Goal: Task Accomplishment & Management: Use online tool/utility

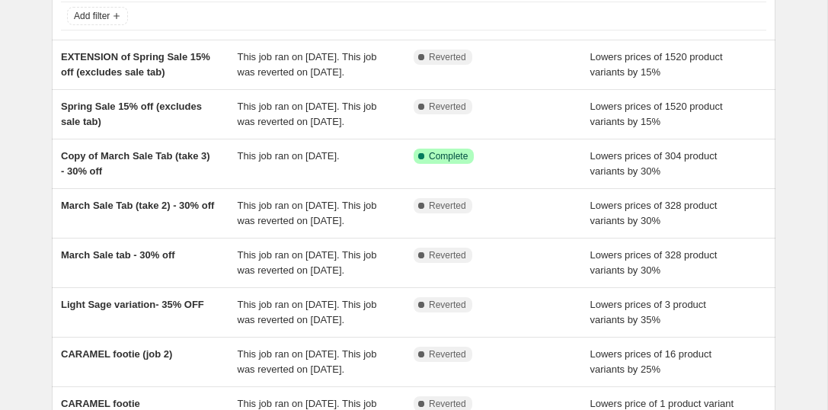
scroll to position [106, 0]
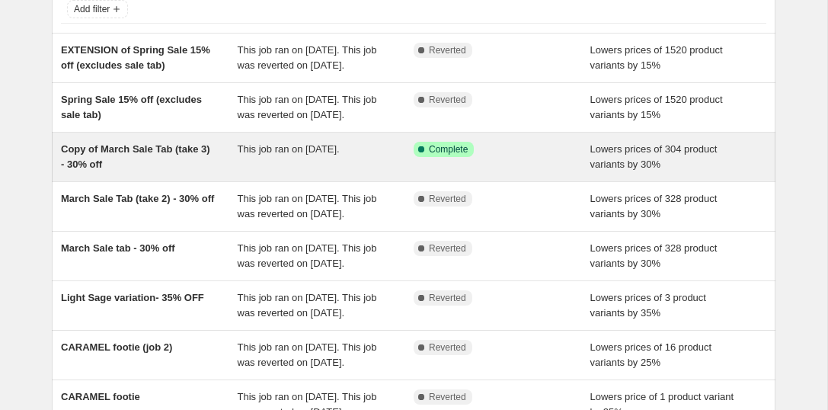
click at [240, 155] on span "This job ran on March 24, 2025." at bounding box center [289, 148] width 102 height 11
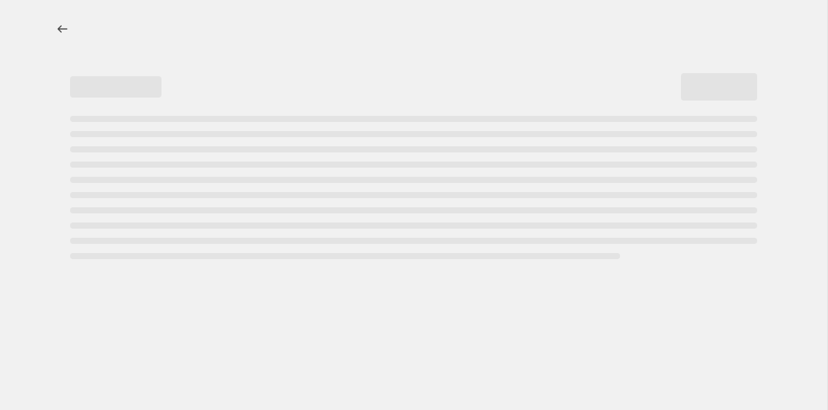
select select "percentage"
select select "collection"
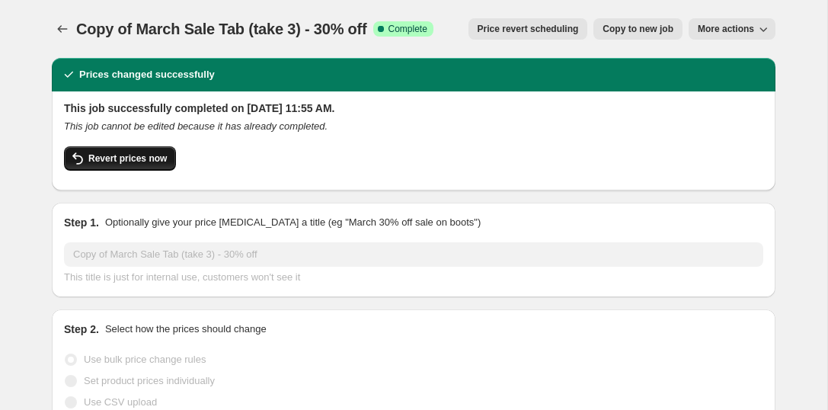
click at [160, 157] on span "Revert prices now" at bounding box center [127, 158] width 78 height 12
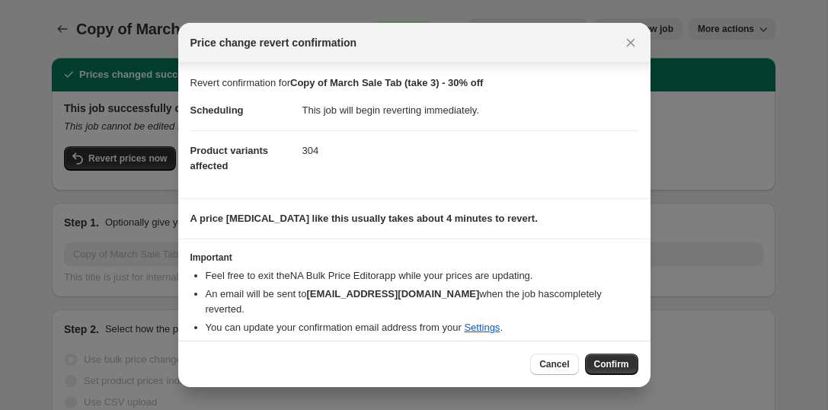
scroll to position [28, 0]
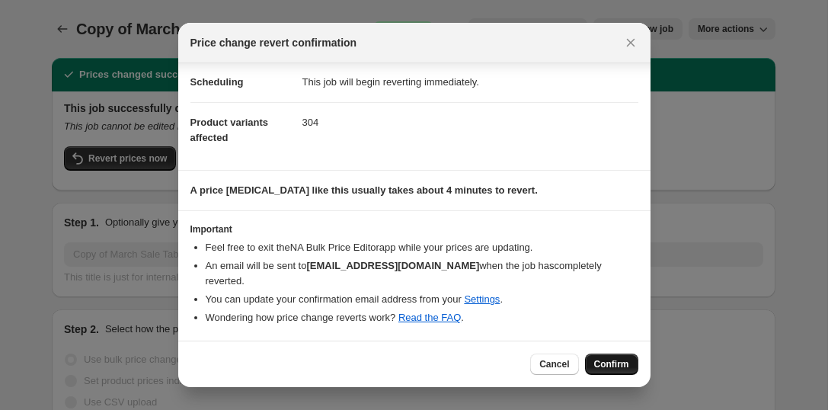
click at [614, 366] on span "Confirm" at bounding box center [611, 364] width 35 height 12
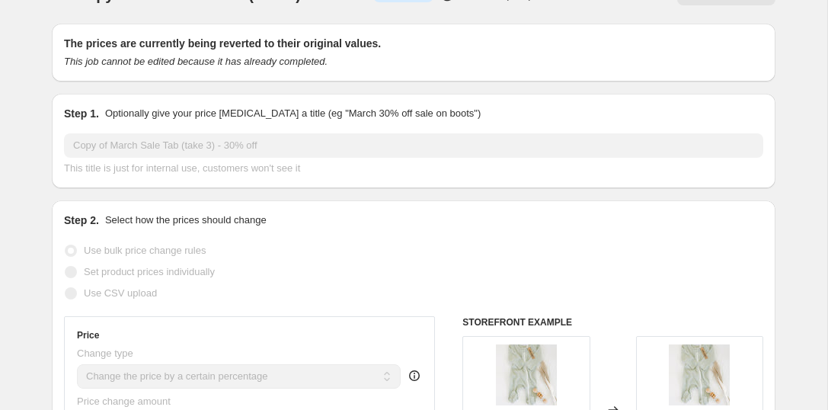
scroll to position [0, 0]
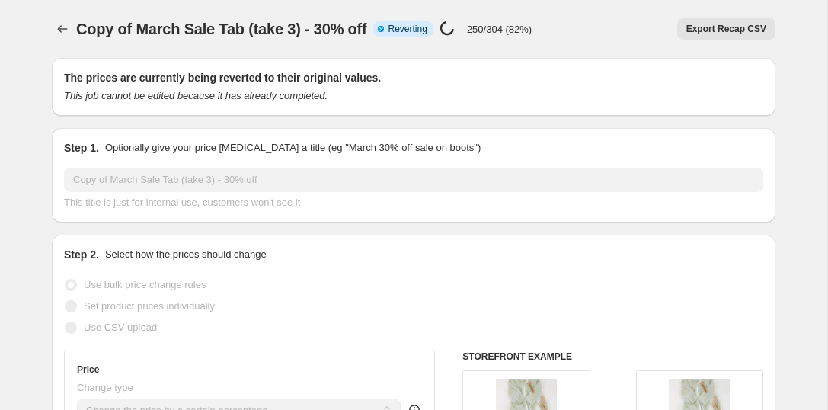
select select "percentage"
select select "collection"
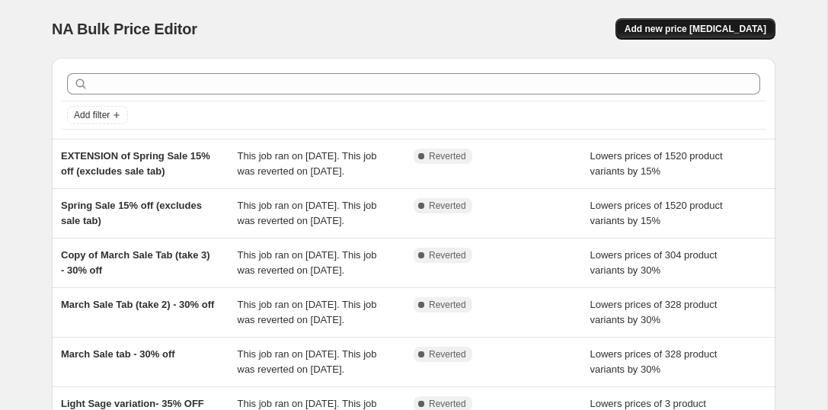
click at [694, 24] on span "Add new price [MEDICAL_DATA]" at bounding box center [696, 29] width 142 height 12
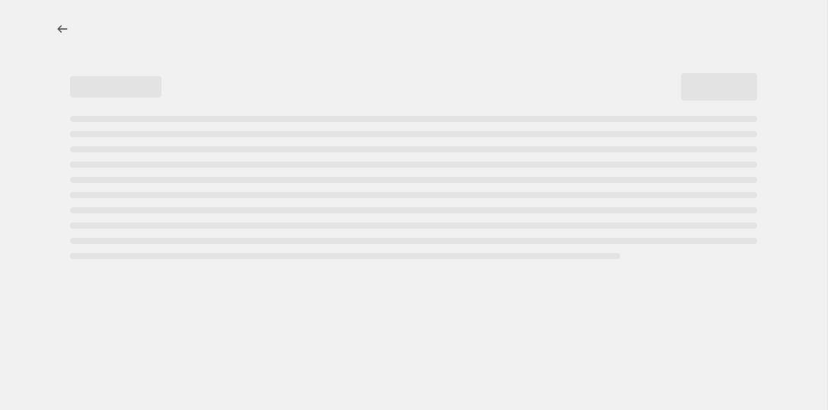
select select "percentage"
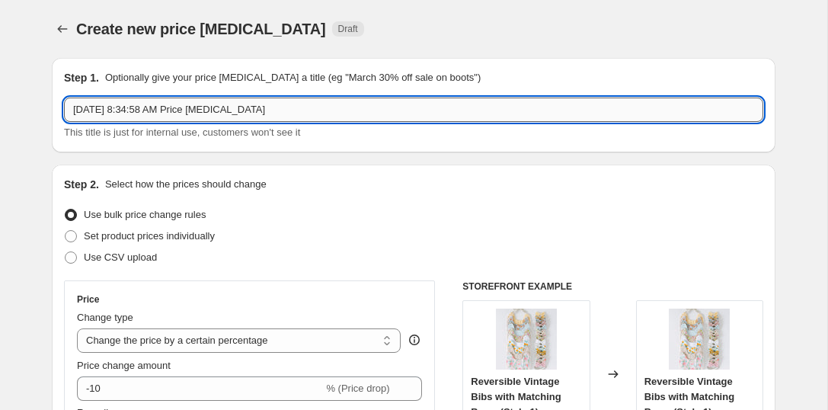
click at [177, 117] on input "[DATE] 8:34:58 AM Price [MEDICAL_DATA]" at bounding box center [413, 110] width 699 height 24
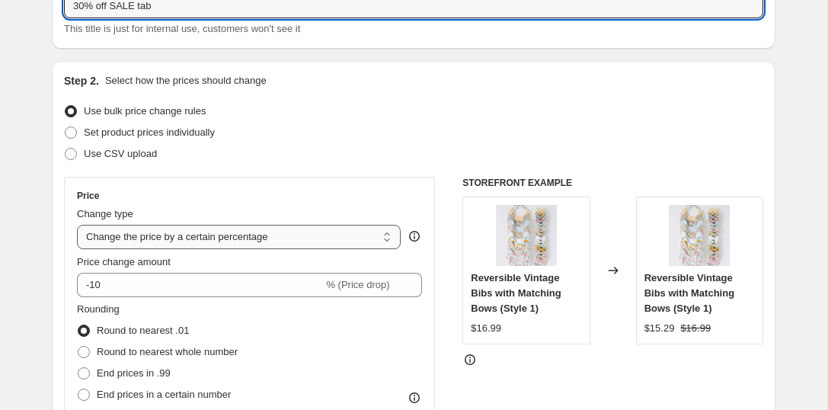
scroll to position [126, 0]
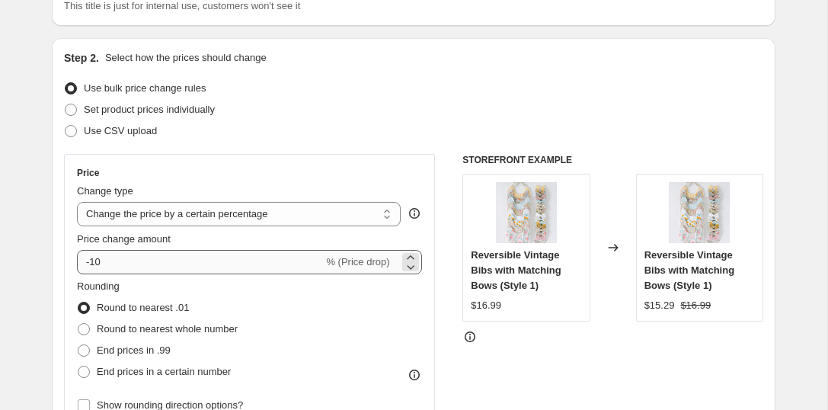
type input "30% off SALE tab"
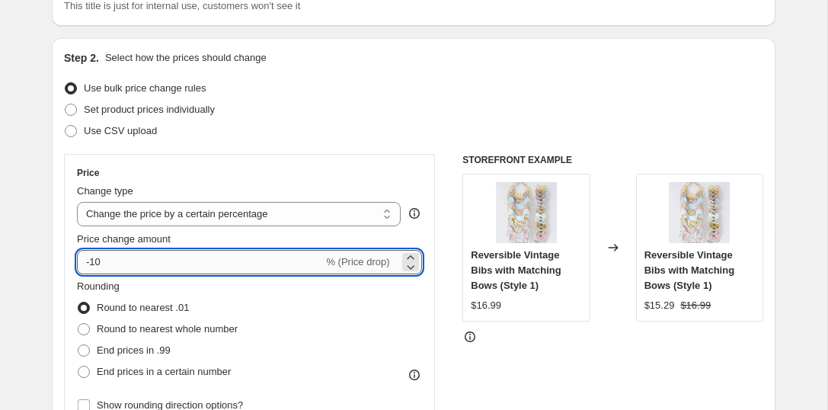
click at [125, 264] on input "-10" at bounding box center [200, 262] width 246 height 24
type input "-1"
type input "-30"
click at [279, 100] on div "Set product prices individually" at bounding box center [413, 109] width 699 height 21
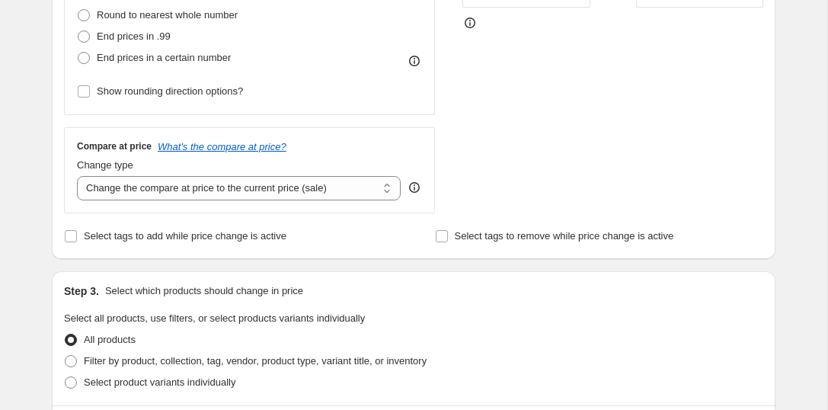
scroll to position [449, 0]
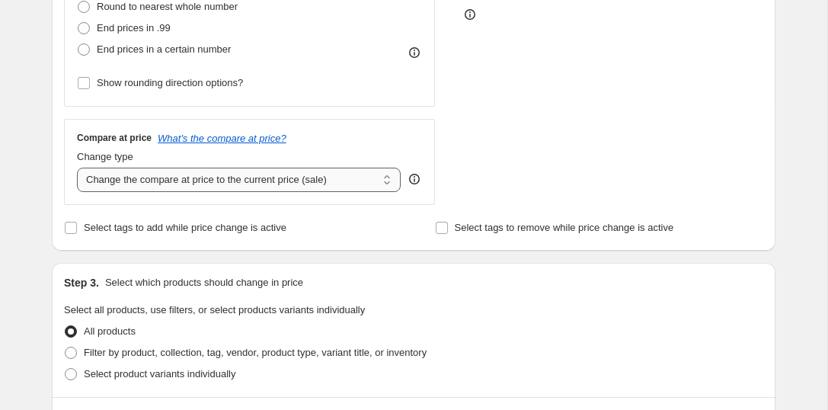
click at [307, 181] on select "Change the compare at price to the current price (sale) Change the compare at p…" at bounding box center [239, 180] width 324 height 24
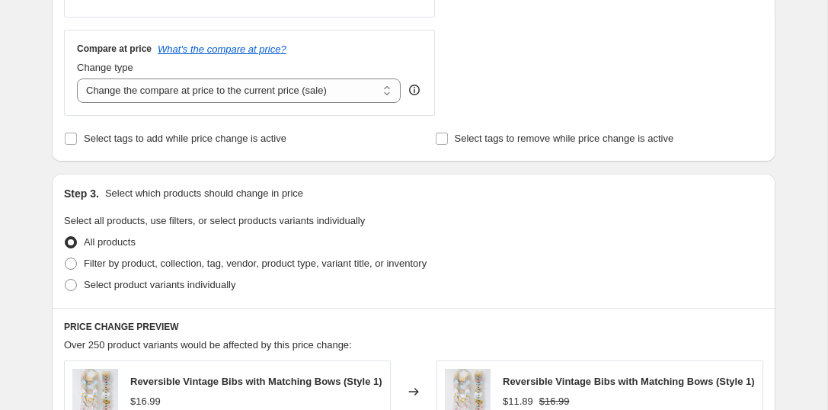
scroll to position [583, 0]
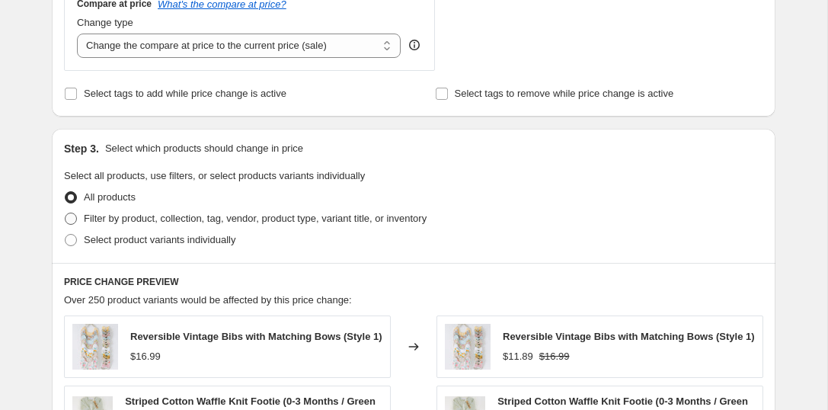
click at [72, 216] on span at bounding box center [71, 219] width 12 height 12
click at [66, 213] on input "Filter by product, collection, tag, vendor, product type, variant title, or inv…" at bounding box center [65, 213] width 1 height 1
radio input "true"
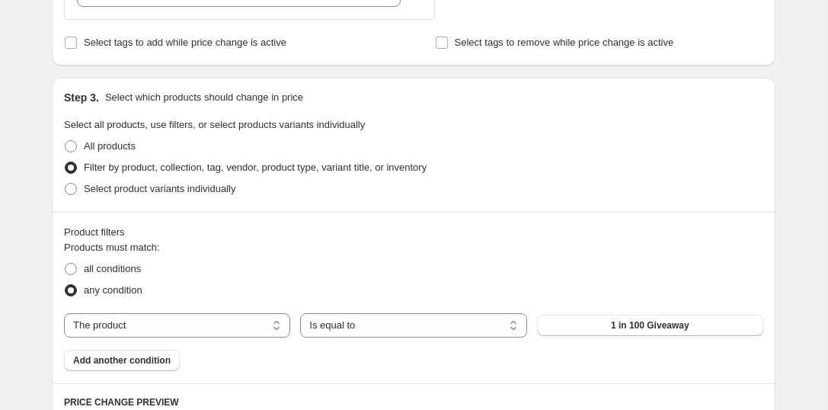
scroll to position [683, 0]
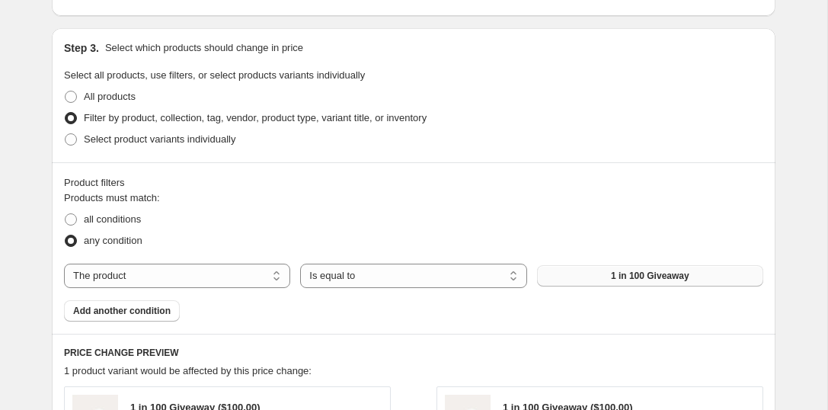
click at [586, 276] on button "1 in 100 Giveaway" at bounding box center [650, 275] width 226 height 21
click at [225, 274] on select "The product The product's collection The product's tag The product's vendor The…" at bounding box center [177, 276] width 226 height 24
select select "collection"
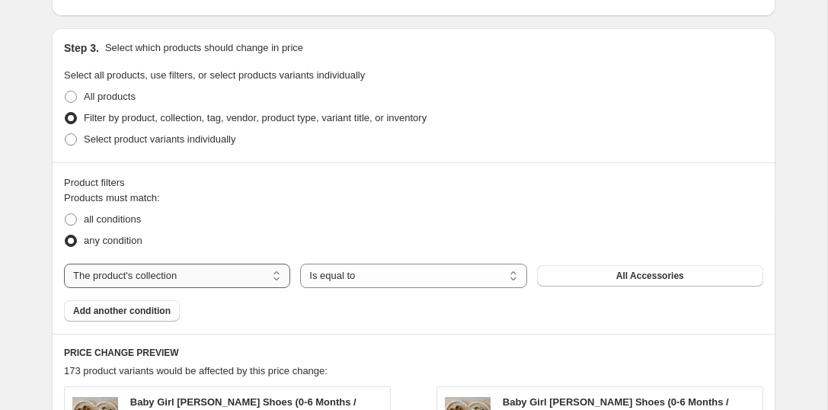
click at [610, 282] on button "All Accessories" at bounding box center [650, 275] width 226 height 21
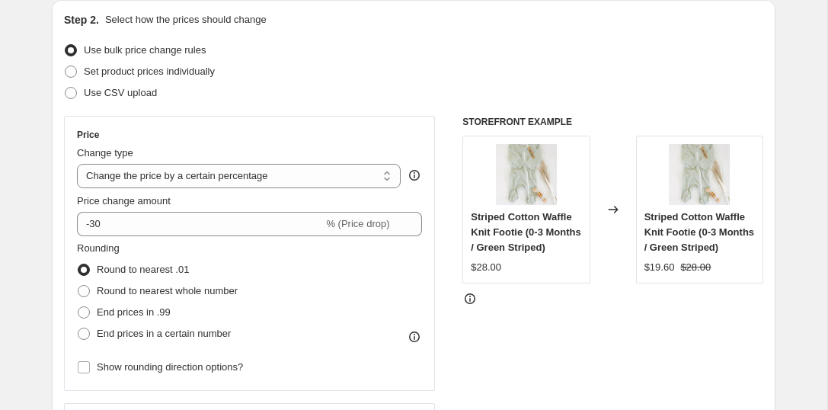
scroll to position [1304, 0]
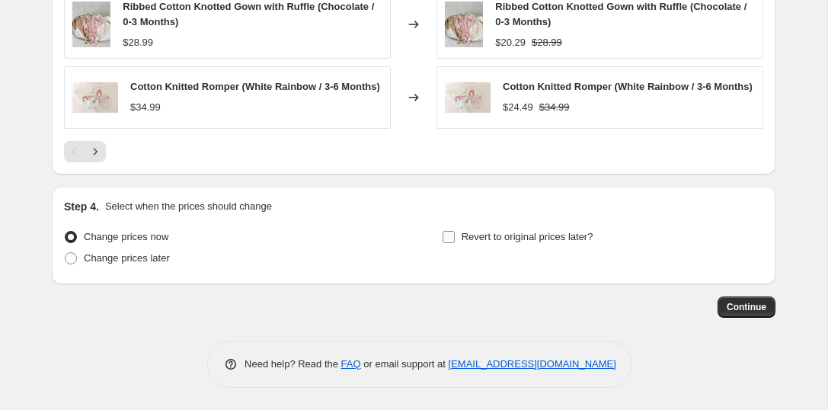
click at [449, 237] on input "Revert to original prices later?" at bounding box center [449, 237] width 12 height 12
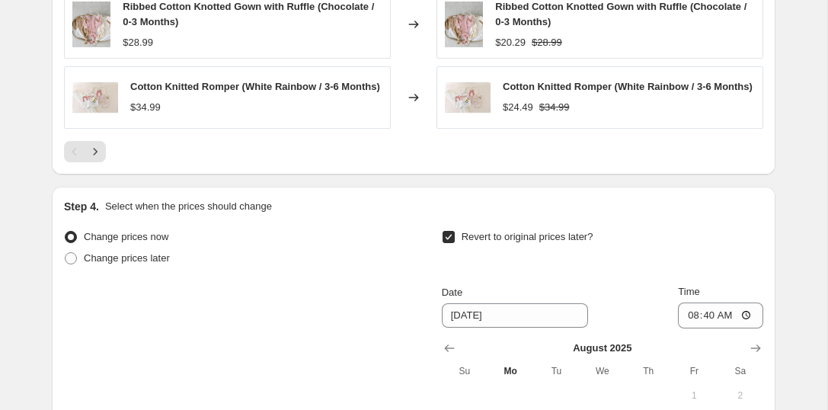
click at [449, 237] on input "Revert to original prices later?" at bounding box center [449, 237] width 12 height 12
checkbox input "false"
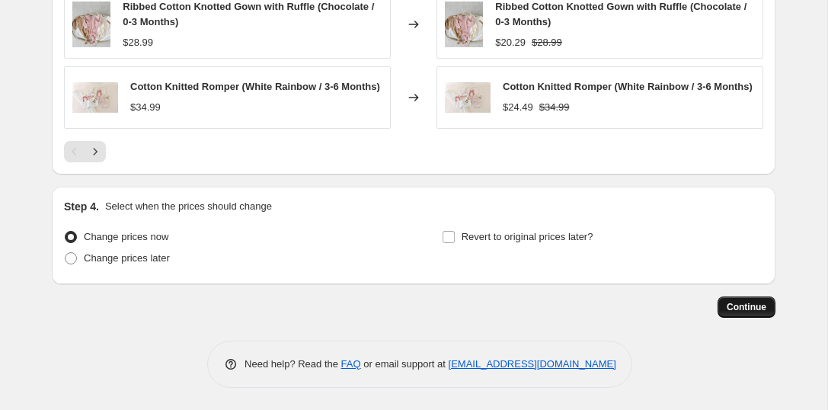
click at [736, 306] on span "Continue" at bounding box center [747, 307] width 40 height 12
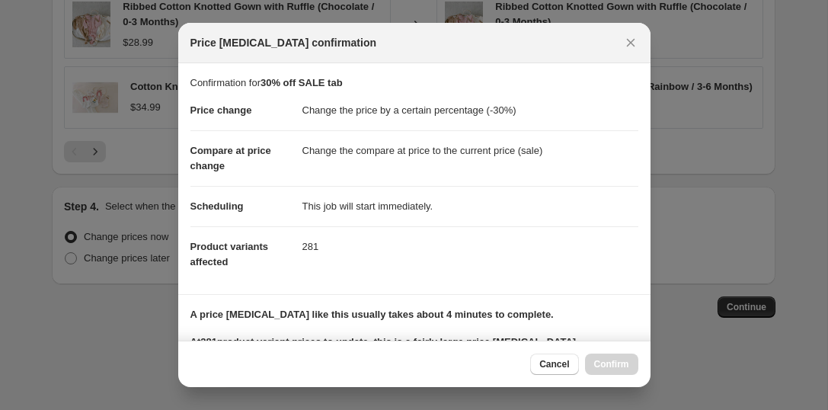
scroll to position [315, 0]
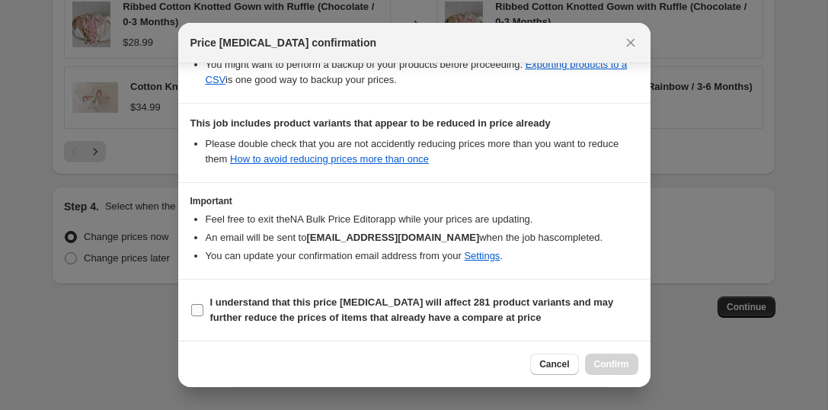
click at [197, 312] on input "I understand that this price [MEDICAL_DATA] will affect 281 product variants an…" at bounding box center [197, 310] width 12 height 12
checkbox input "true"
click at [601, 363] on span "Confirm" at bounding box center [611, 364] width 35 height 12
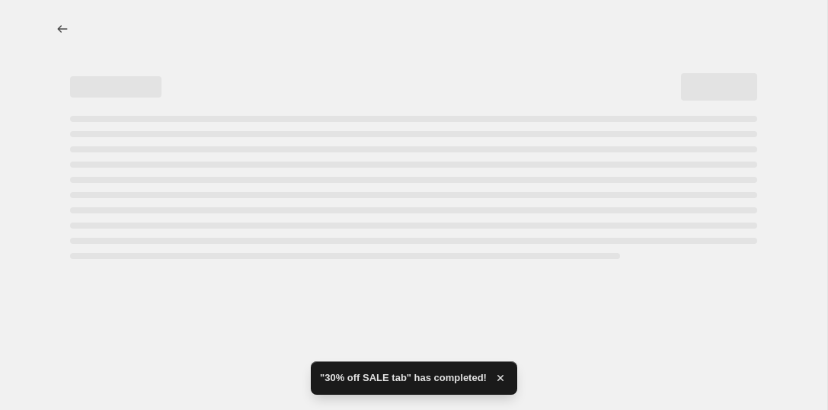
select select "percentage"
select select "collection"
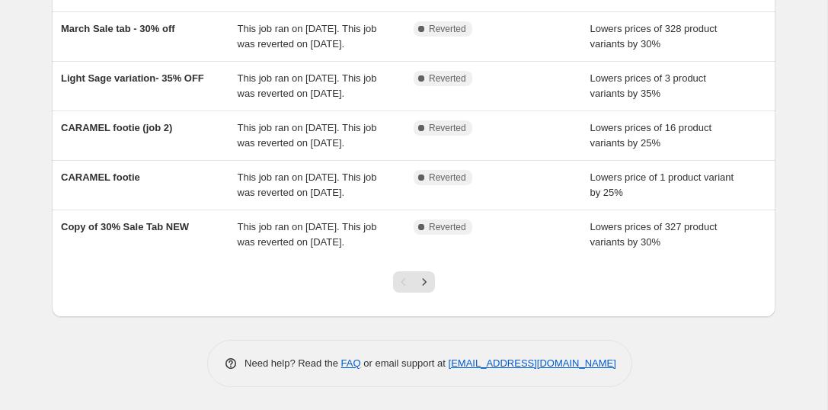
scroll to position [512, 0]
click at [425, 280] on icon "Next" at bounding box center [424, 281] width 15 height 15
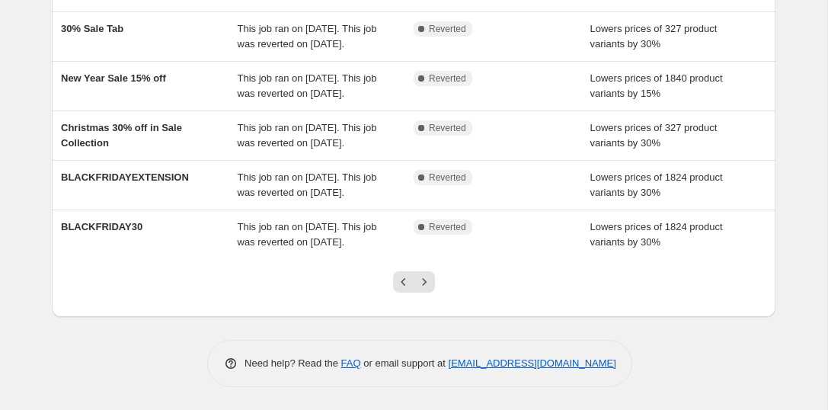
scroll to position [527, 0]
click at [420, 282] on icon "Next" at bounding box center [424, 281] width 15 height 15
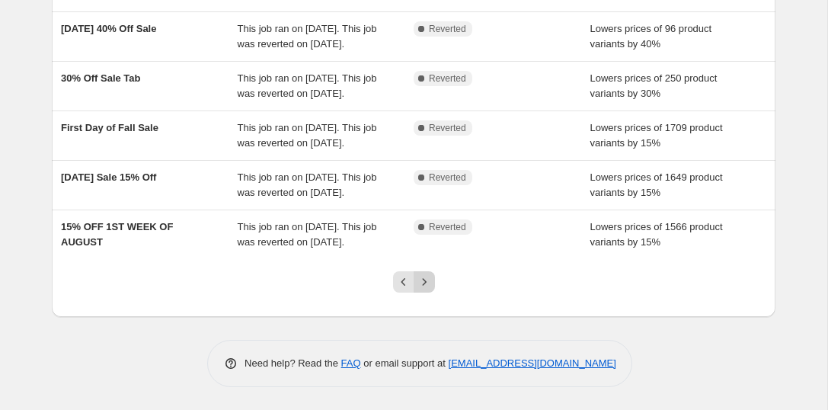
click at [423, 283] on icon "Next" at bounding box center [424, 281] width 15 height 15
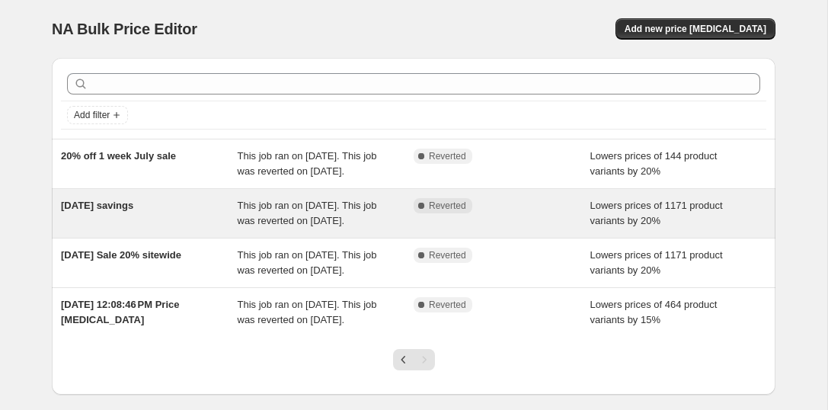
scroll to position [139, 0]
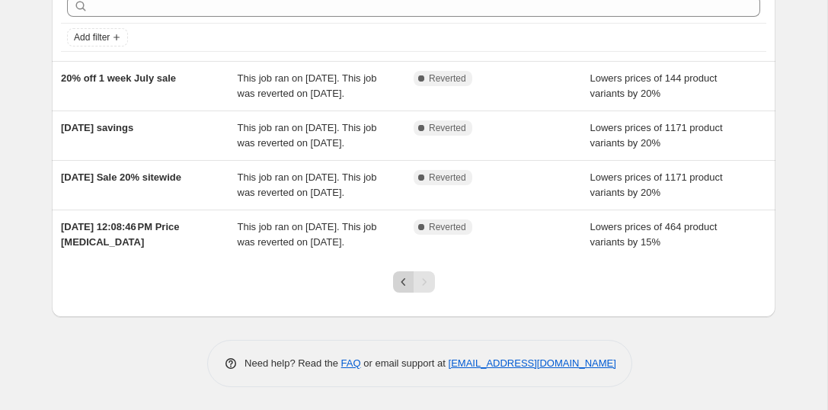
click at [402, 281] on icon "Previous" at bounding box center [403, 281] width 15 height 15
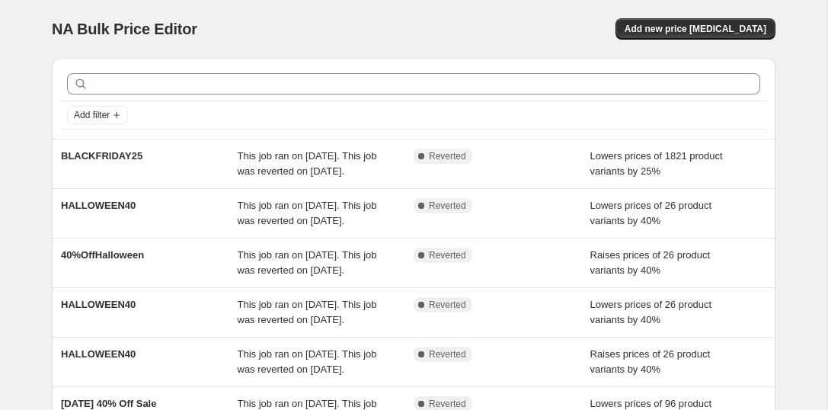
scroll to position [527, 0]
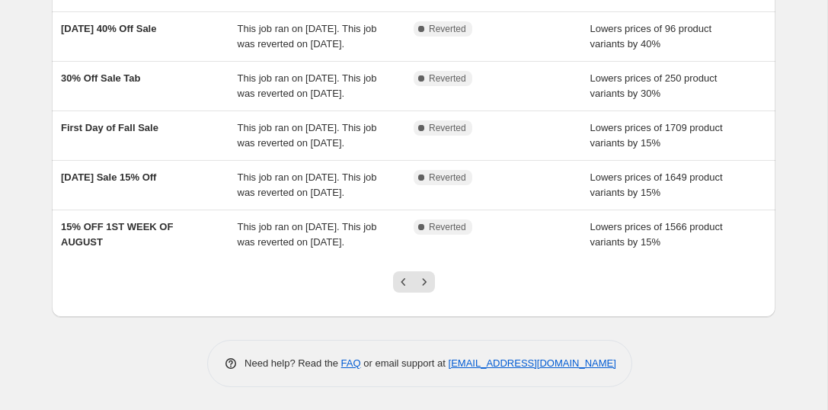
click at [402, 281] on icon "Previous" at bounding box center [403, 281] width 15 height 15
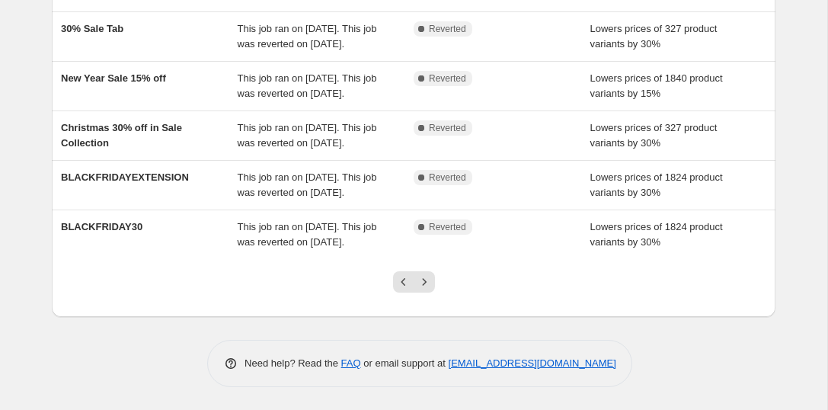
click at [402, 281] on icon "Previous" at bounding box center [403, 281] width 15 height 15
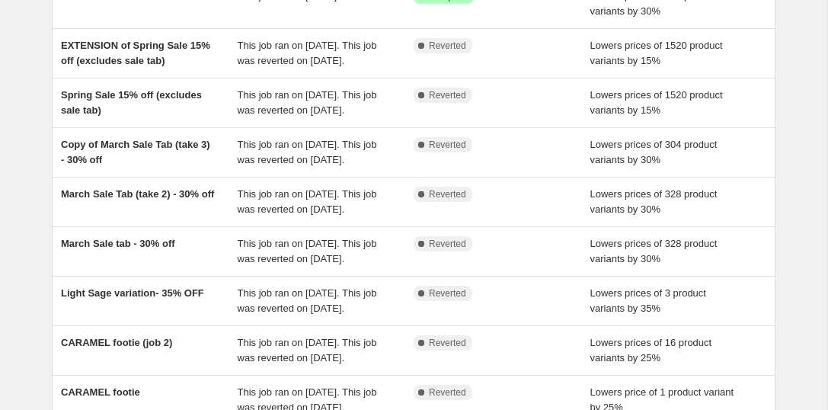
scroll to position [0, 0]
